Goal: Information Seeking & Learning: Find specific fact

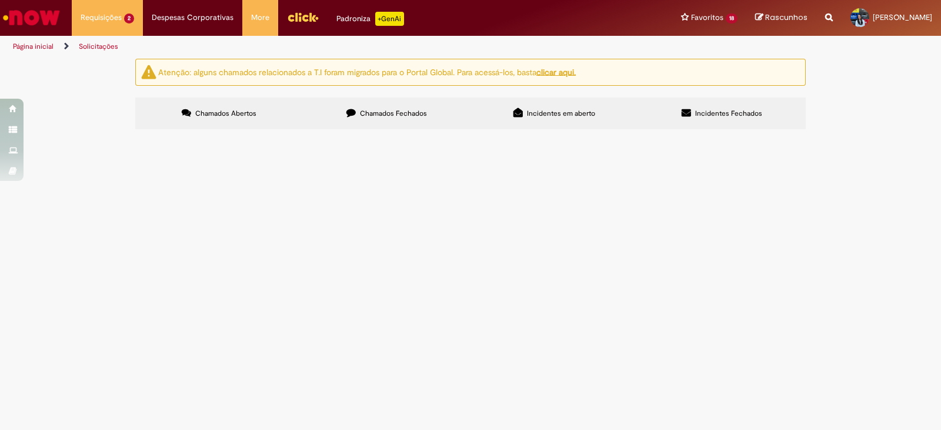
click at [34, 16] on img "Ir para a Homepage" at bounding box center [31, 18] width 61 height 24
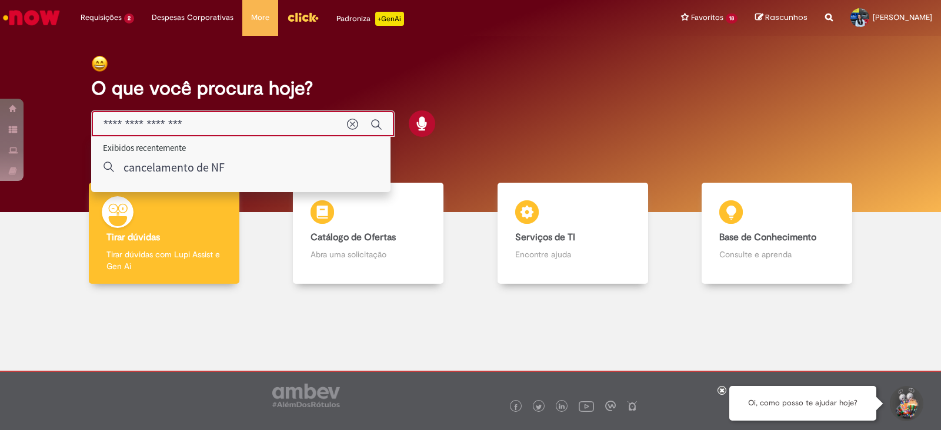
type input "**********"
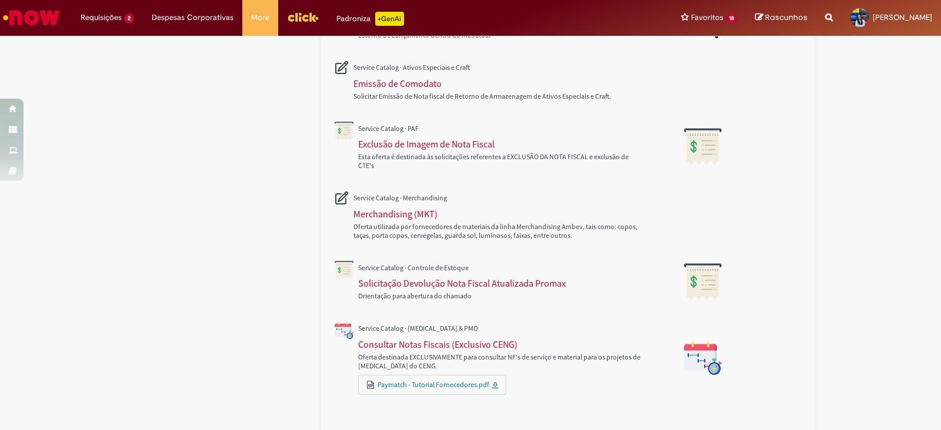
scroll to position [499, 0]
